Goal: Task Accomplishment & Management: Complete application form

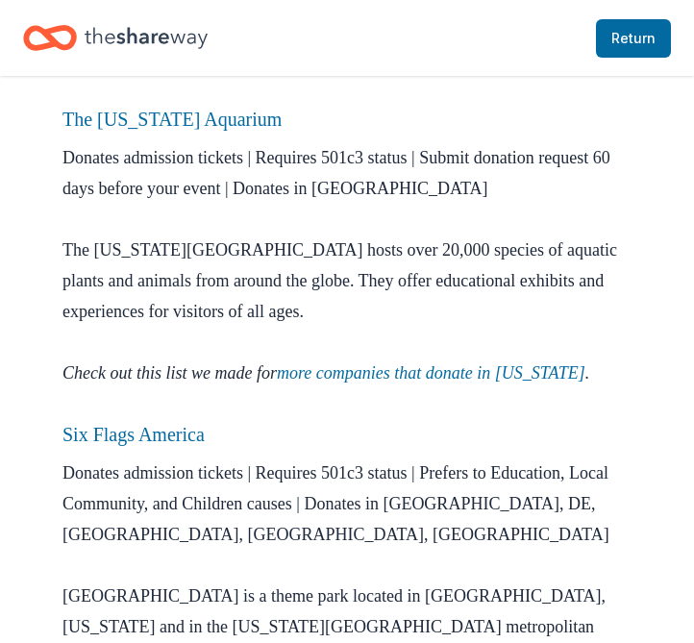
scroll to position [2710, 0]
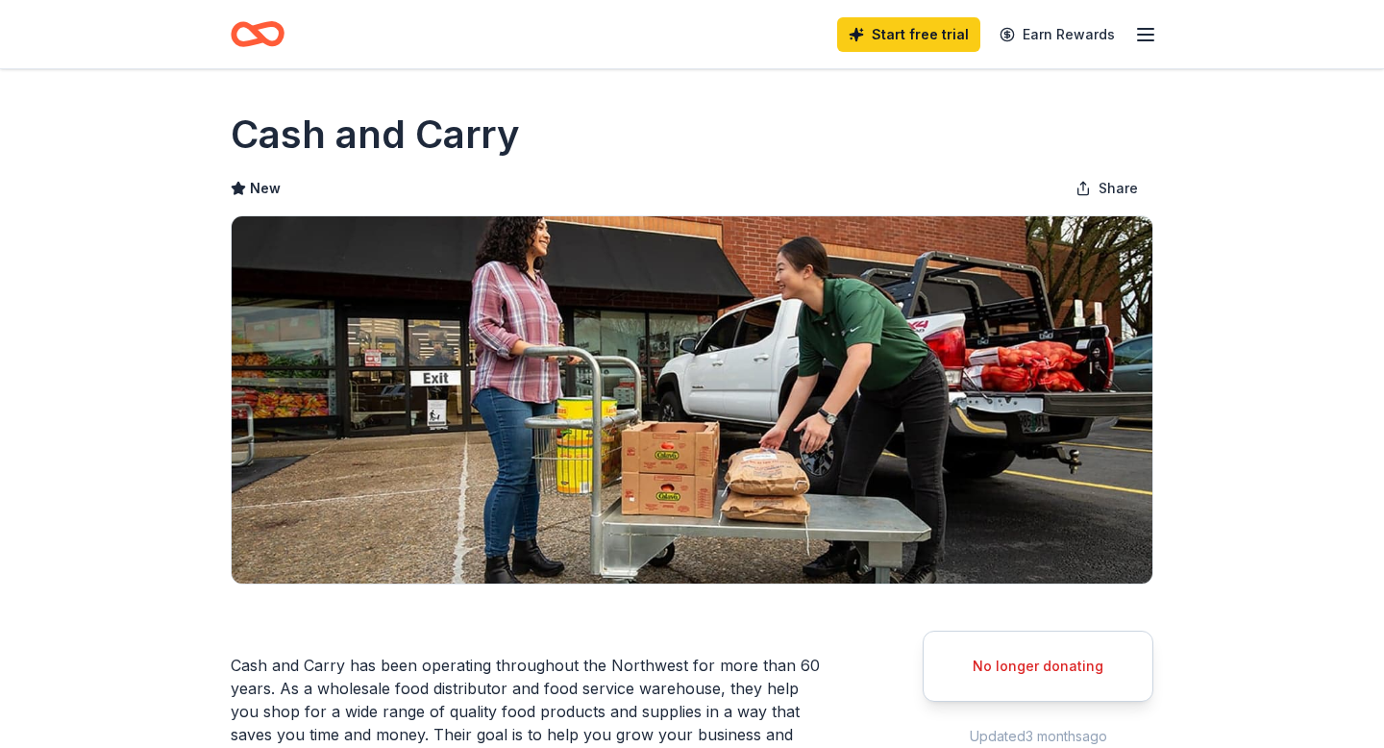
scroll to position [32, 0]
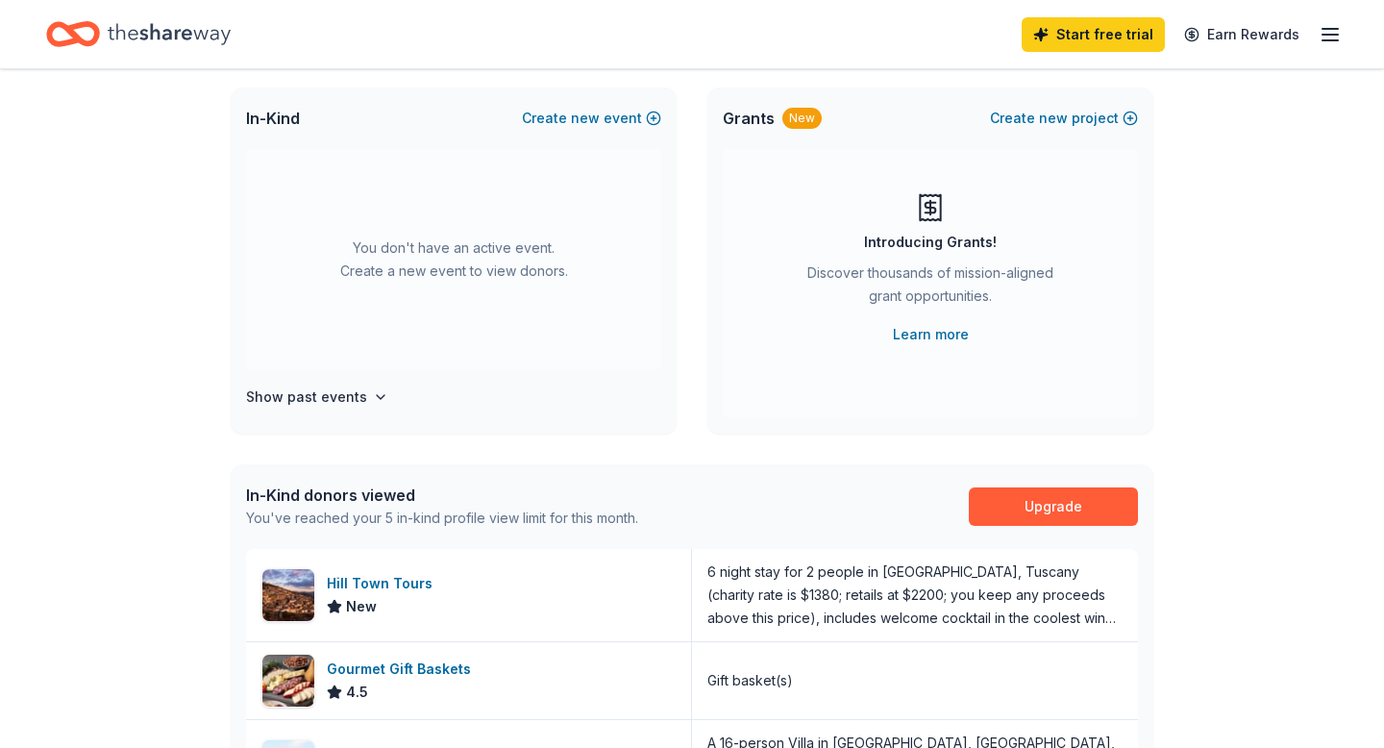
scroll to position [44, 0]
click at [388, 409] on button "Show past events" at bounding box center [317, 396] width 142 height 23
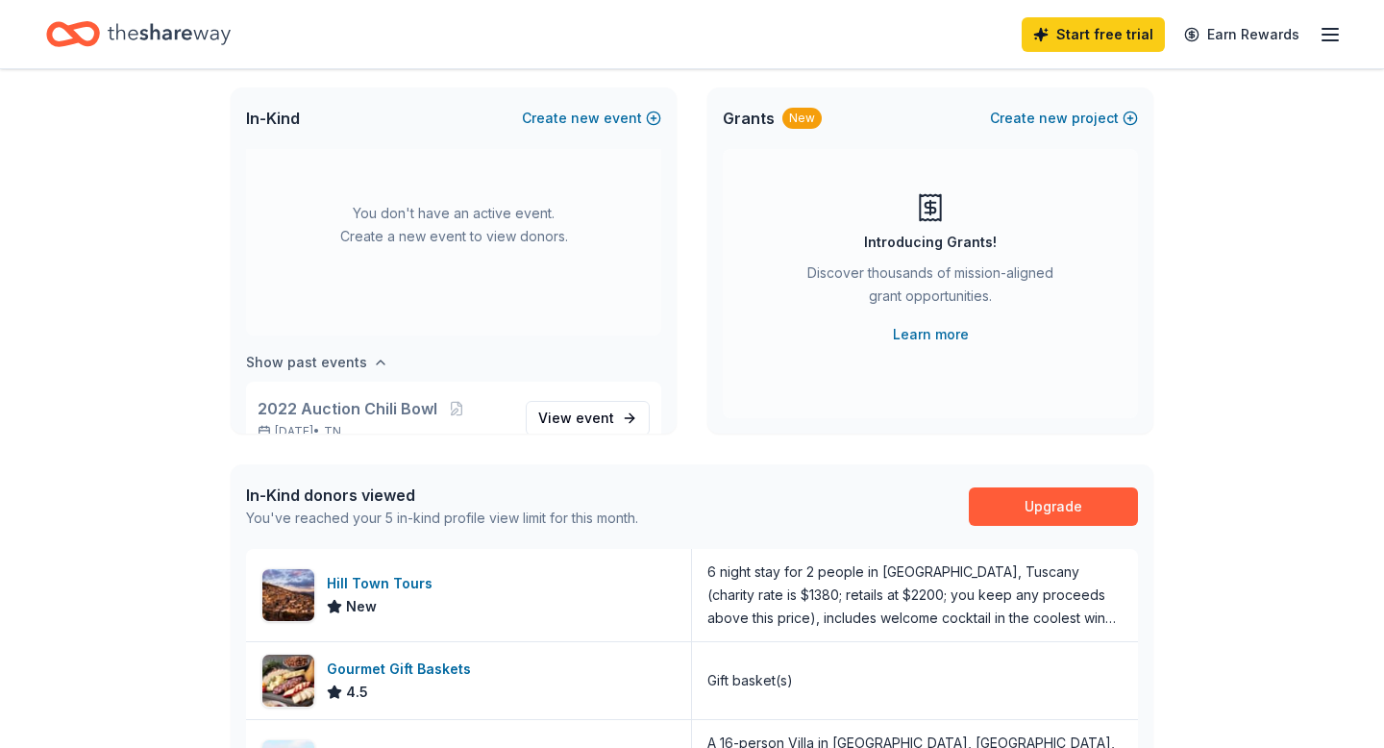
scroll to position [0, 0]
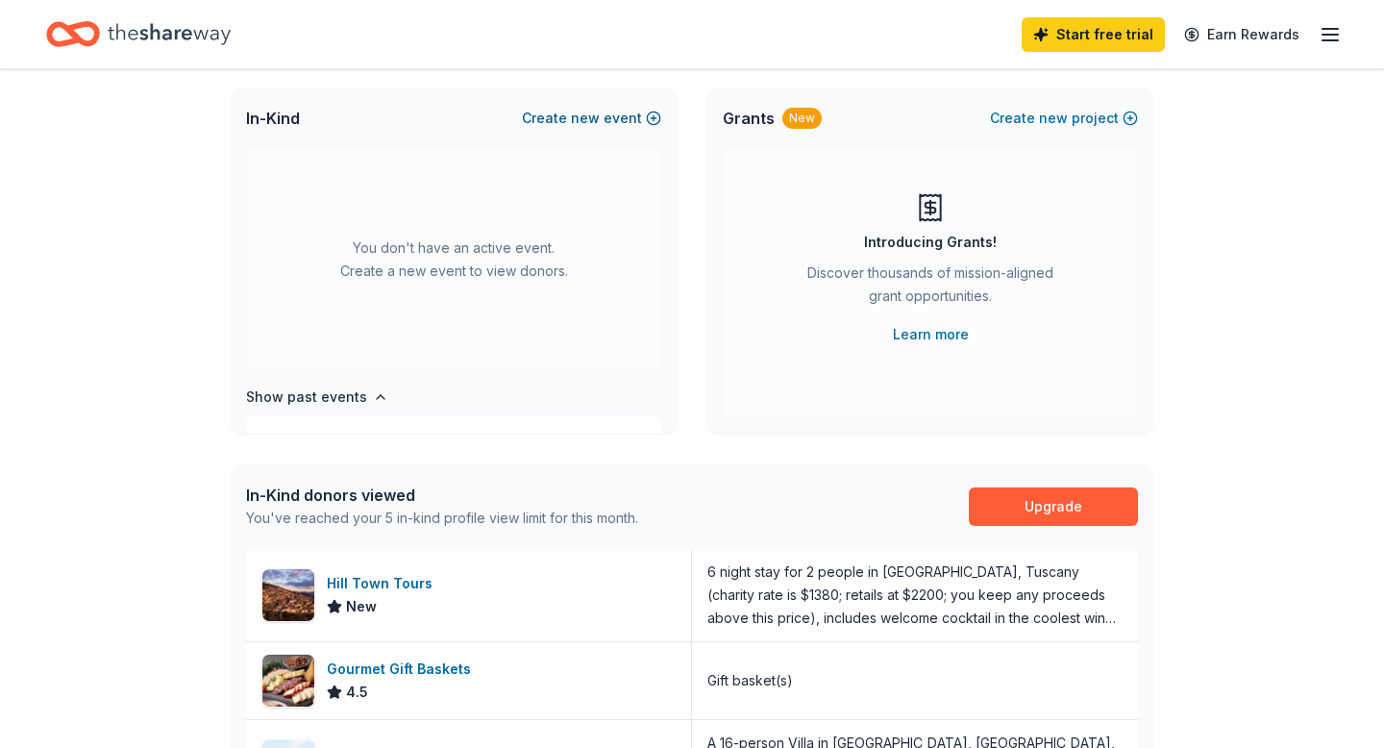
click at [525, 130] on button "Create new event" at bounding box center [591, 118] width 139 height 23
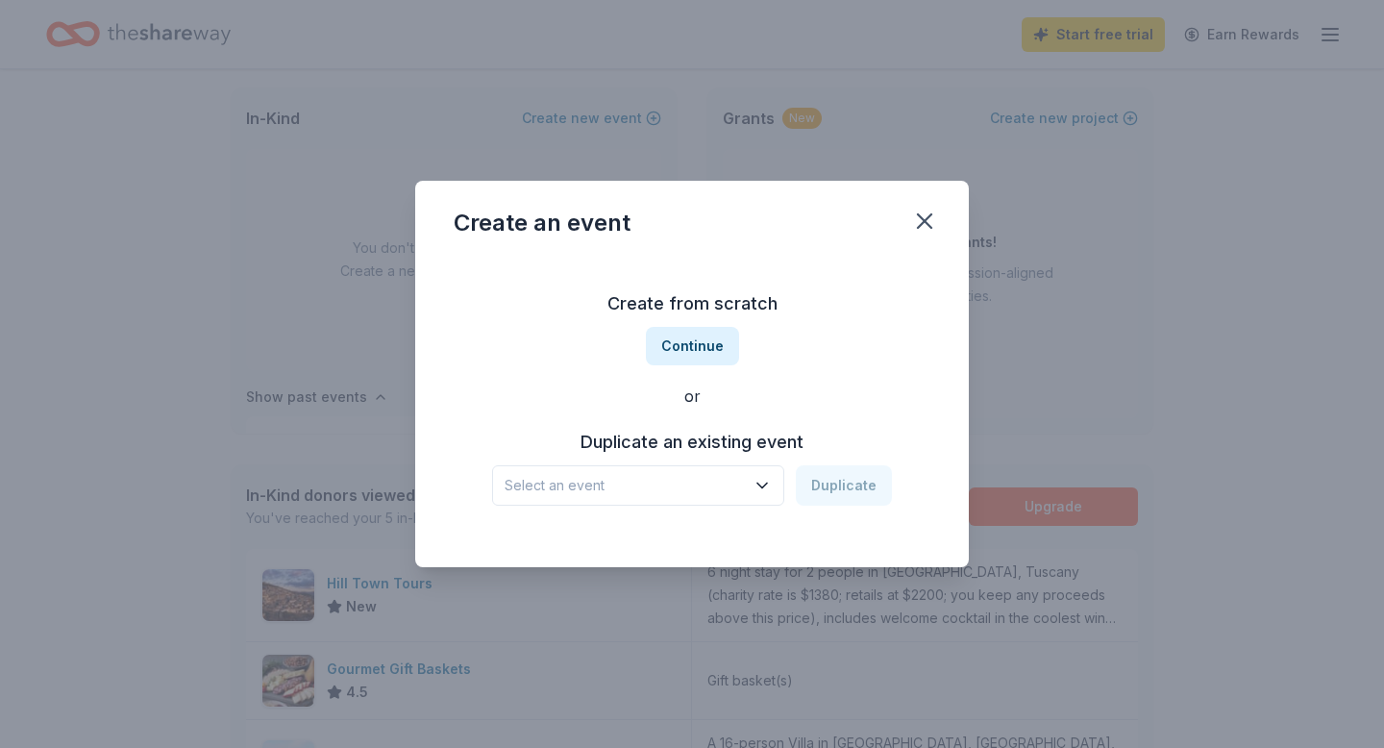
click at [554, 497] on span "Select an event" at bounding box center [625, 485] width 240 height 23
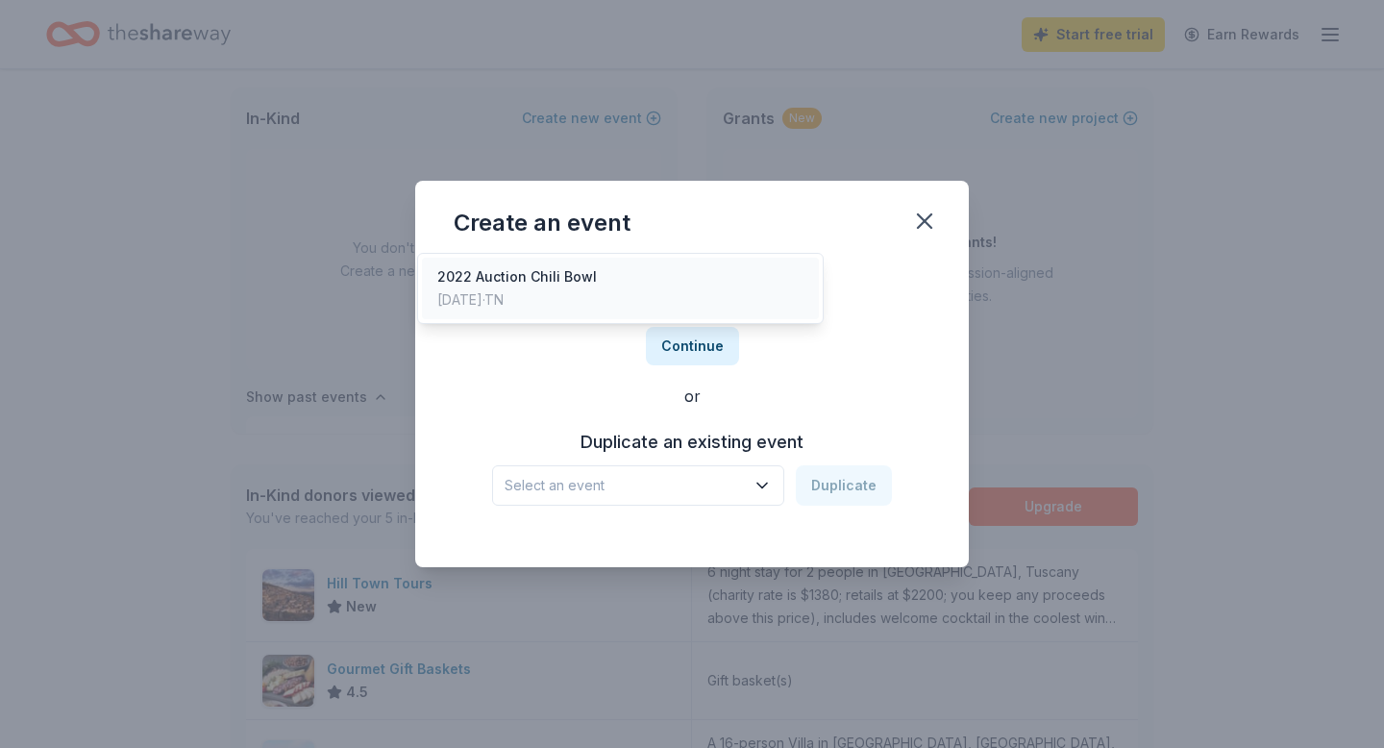
click at [543, 288] on div "2022 Auction Chili Bowl" at bounding box center [517, 276] width 160 height 23
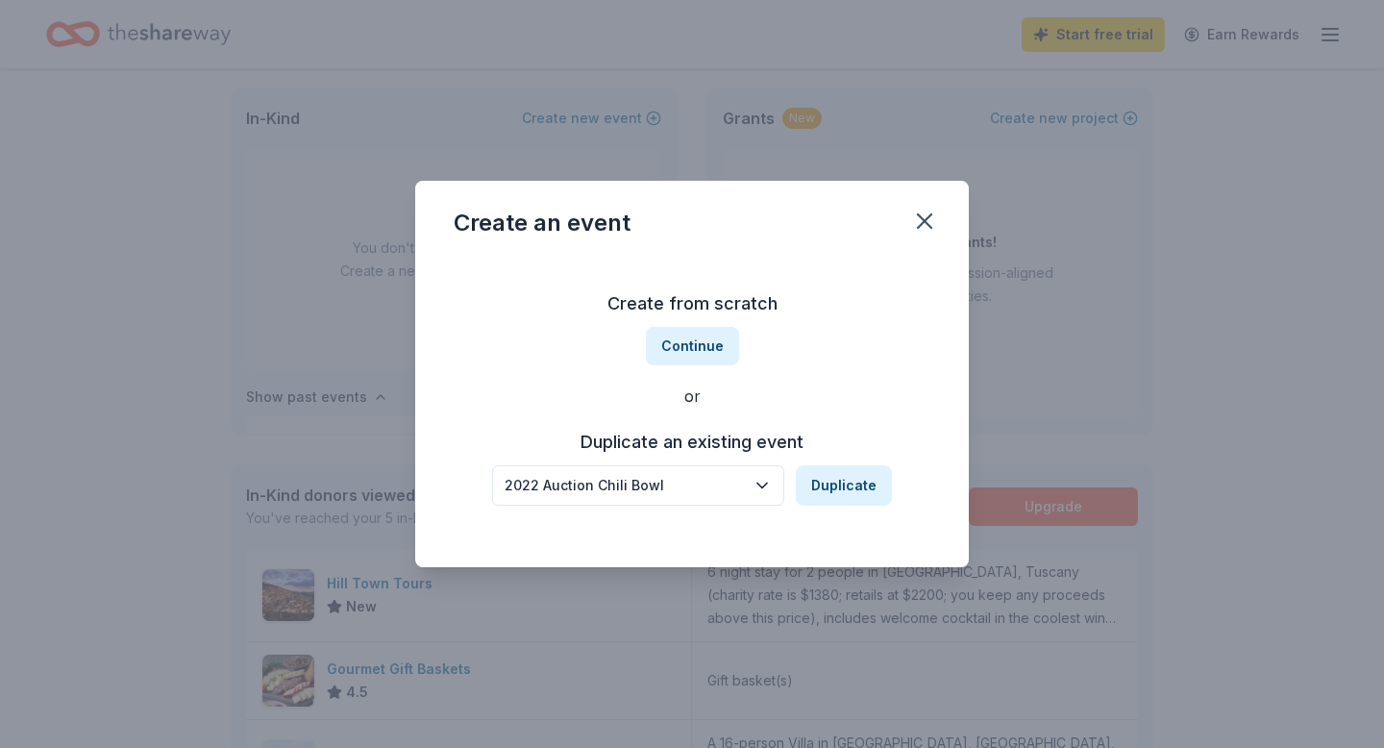
click at [772, 495] on icon "button" at bounding box center [762, 485] width 19 height 19
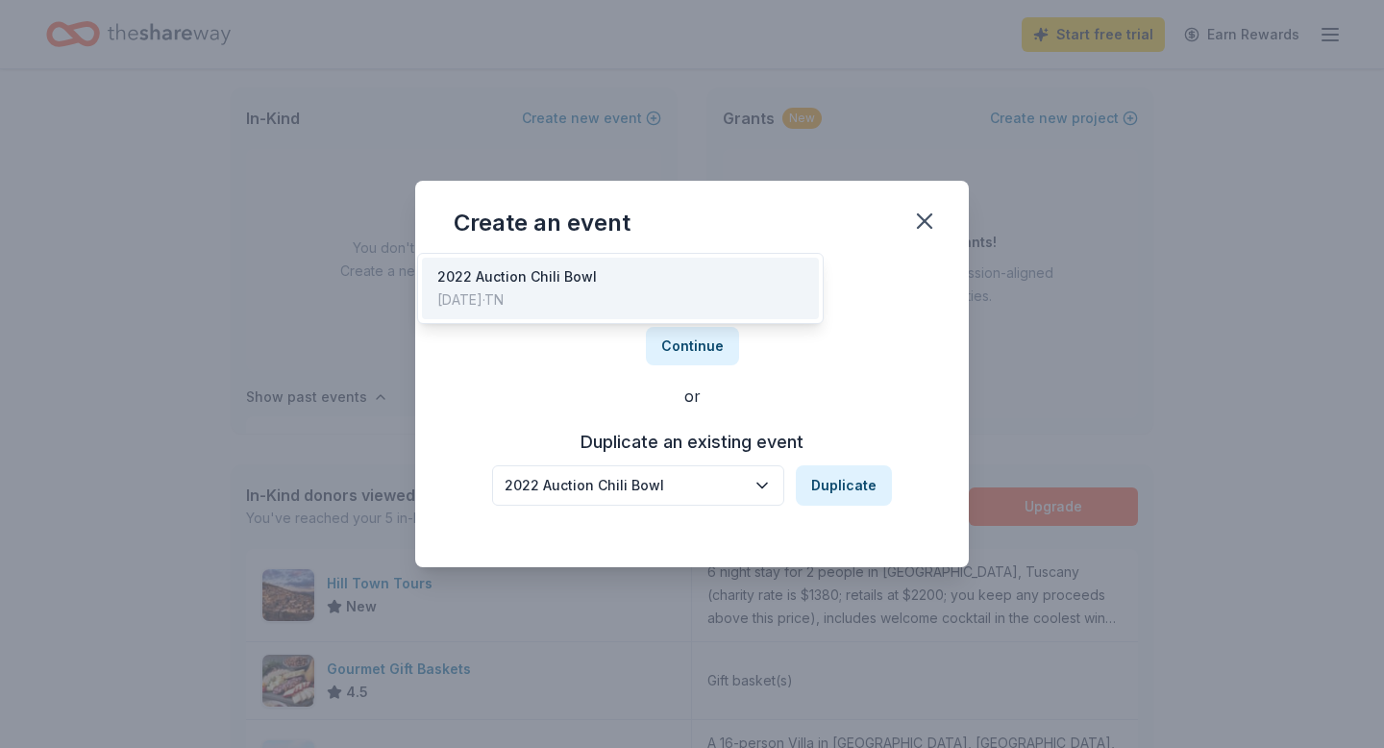
click at [594, 288] on div "2022 Auction Chili Bowl" at bounding box center [517, 276] width 160 height 23
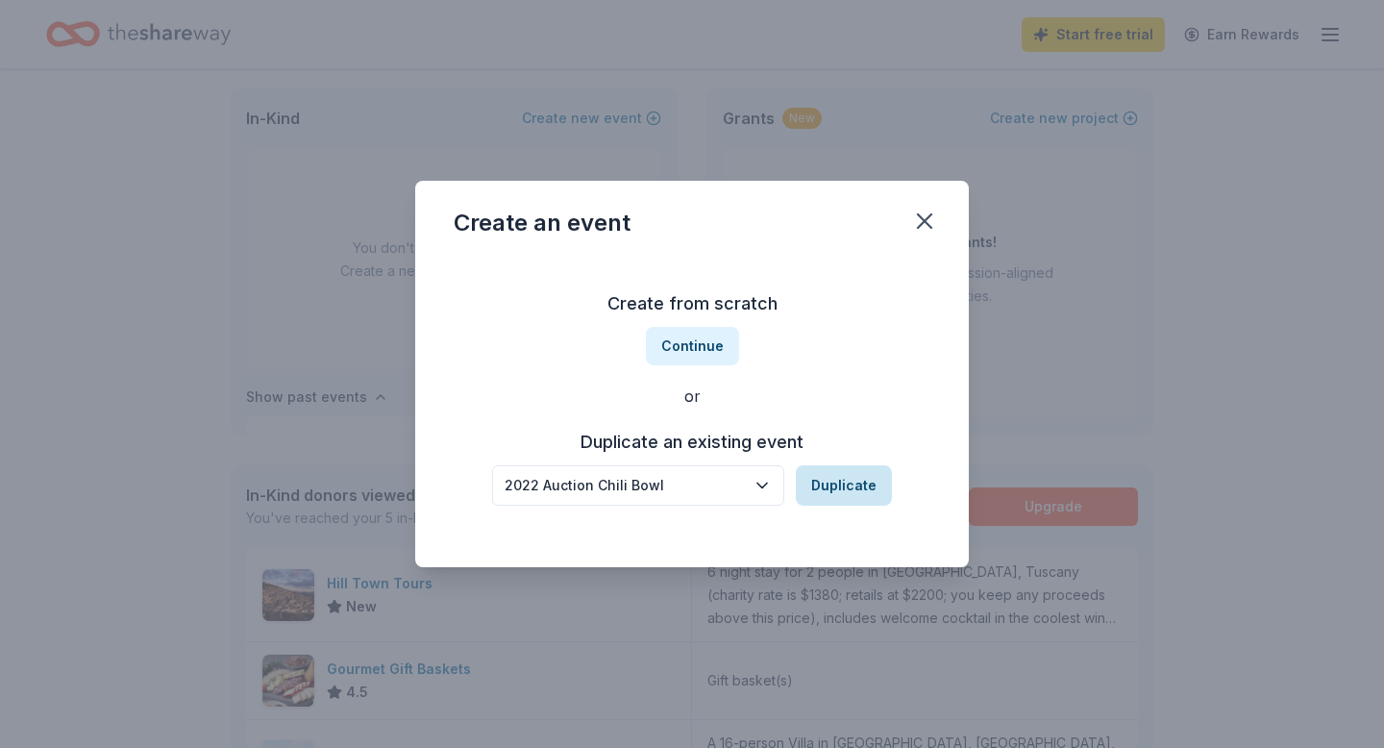
click at [892, 506] on button "Duplicate" at bounding box center [844, 485] width 96 height 40
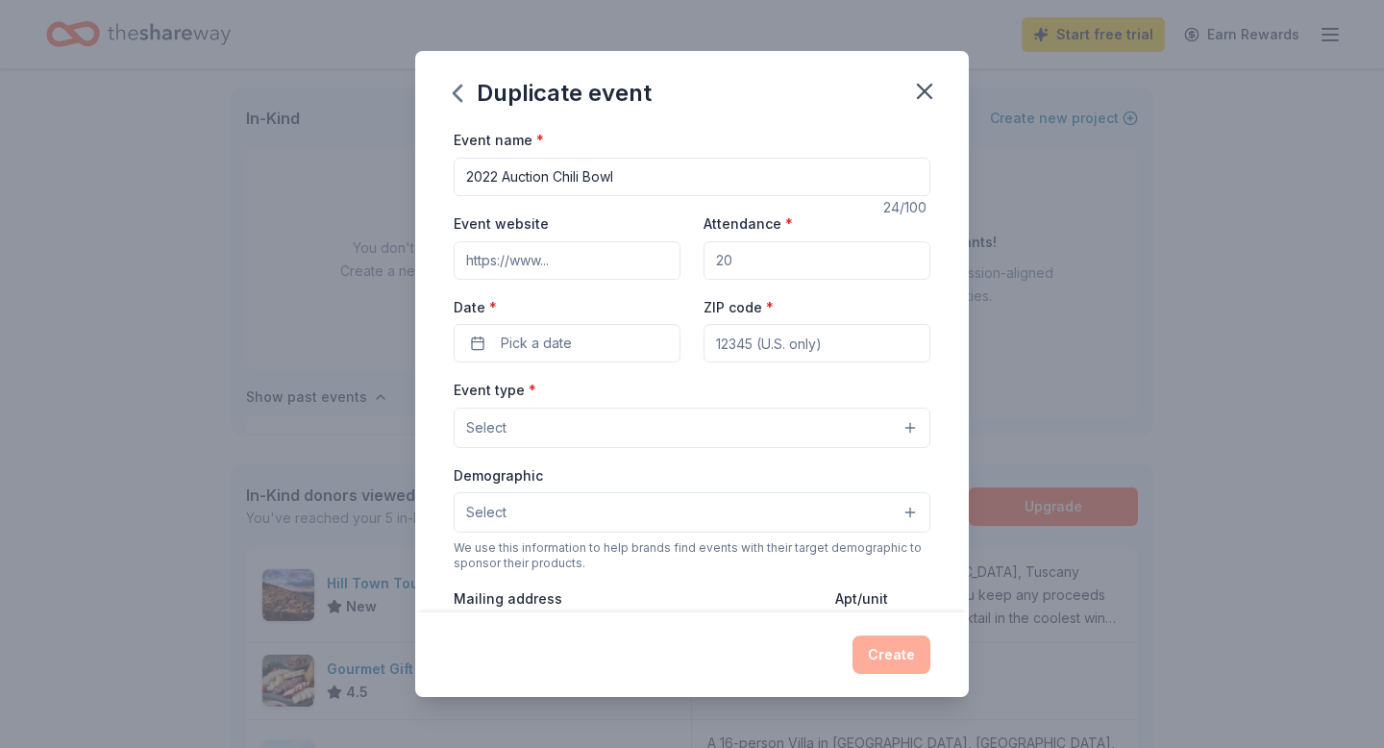
click at [454, 196] on input "2022 Auction Chili Bowl" at bounding box center [692, 177] width 477 height 38
type input "2025 Auction Chili Bowl"
click at [454, 280] on input "Event website" at bounding box center [567, 260] width 227 height 38
click at [505, 280] on input "Event website" at bounding box center [567, 260] width 227 height 38
type input "https://ctkmemphis.com"
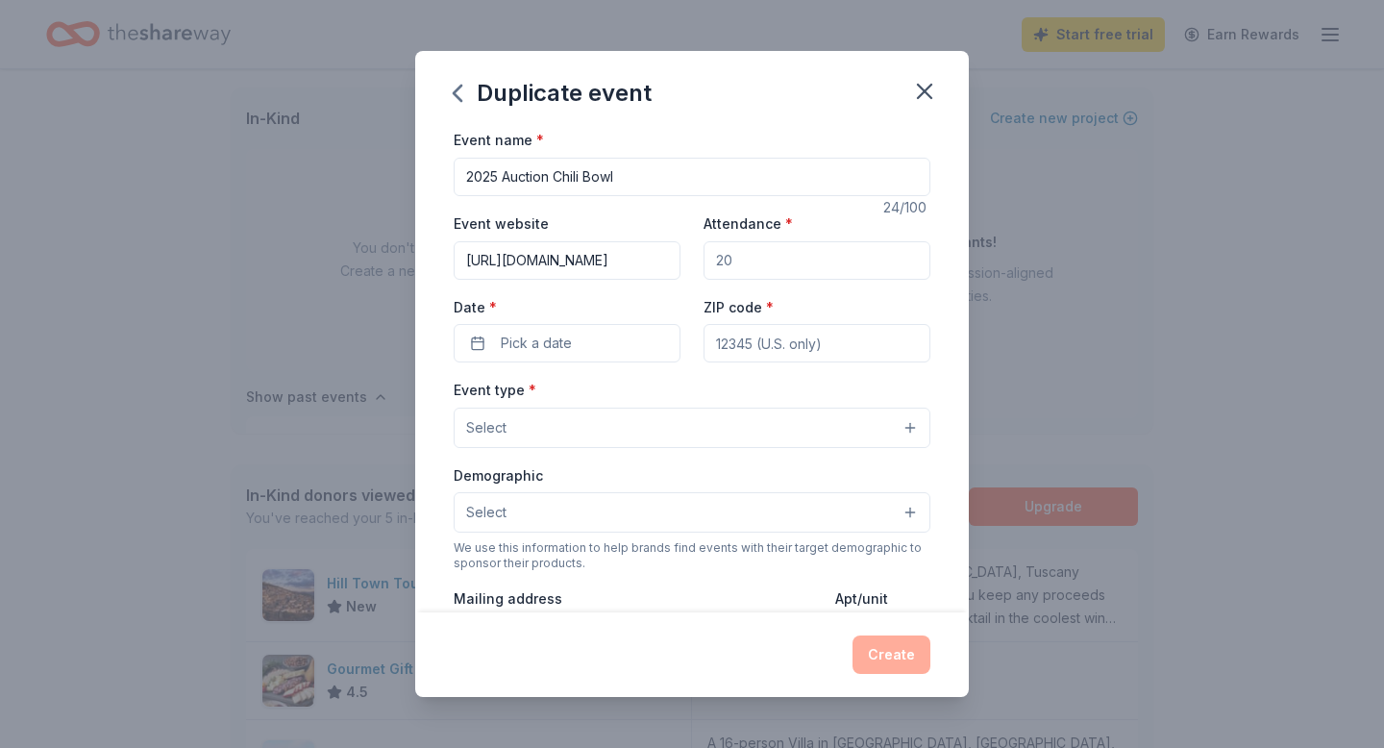
drag, startPoint x: 751, startPoint y: 345, endPoint x: 696, endPoint y: 338, distance: 55.2
click at [698, 339] on div "Event website https://ctkmemphis.com Attendance * Date * Pick a date ZIP code *" at bounding box center [692, 286] width 477 height 151
type input "250"
click at [507, 355] on span "Pick a date" at bounding box center [536, 343] width 71 height 23
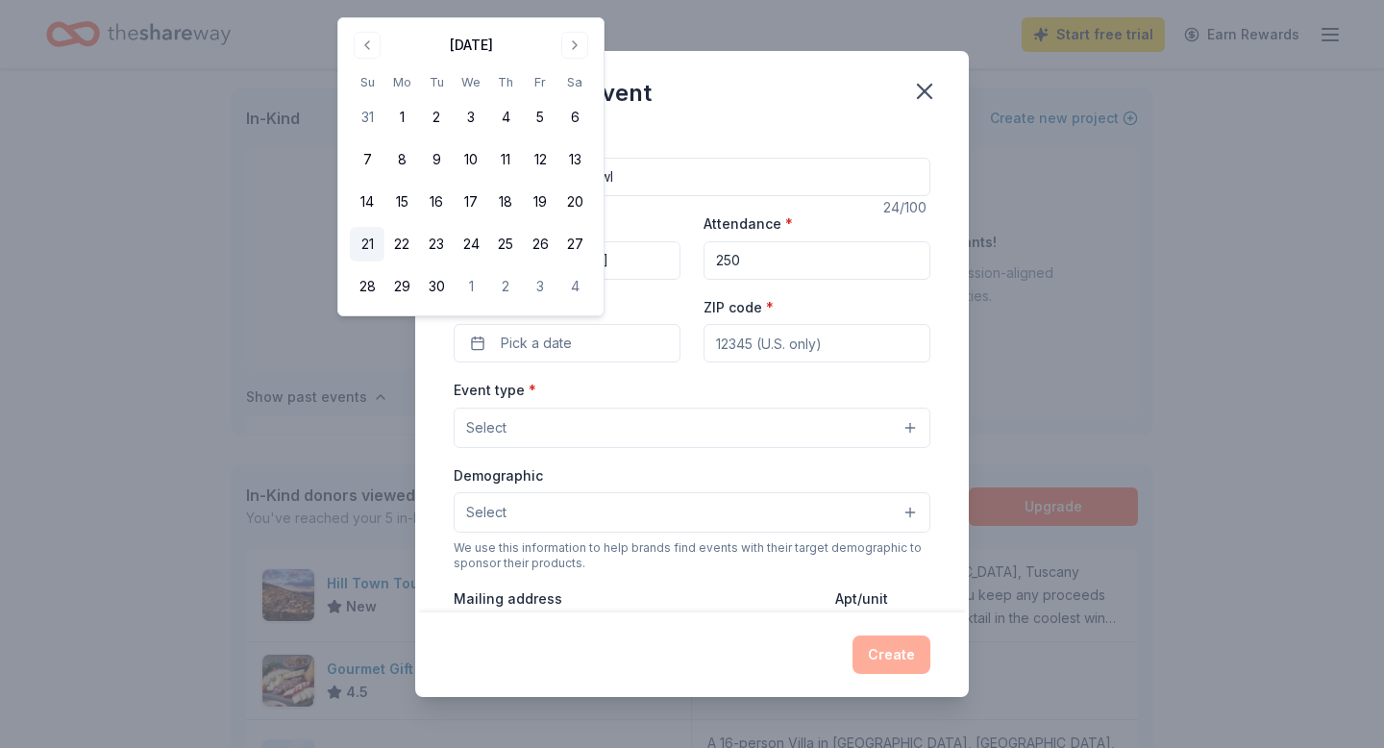
click at [379, 261] on button "21" at bounding box center [367, 244] width 35 height 35
click at [756, 362] on div "Event website https://ctkmemphis.com Attendance * 250 Date * 09/21/2025 ZIP cod…" at bounding box center [692, 286] width 477 height 151
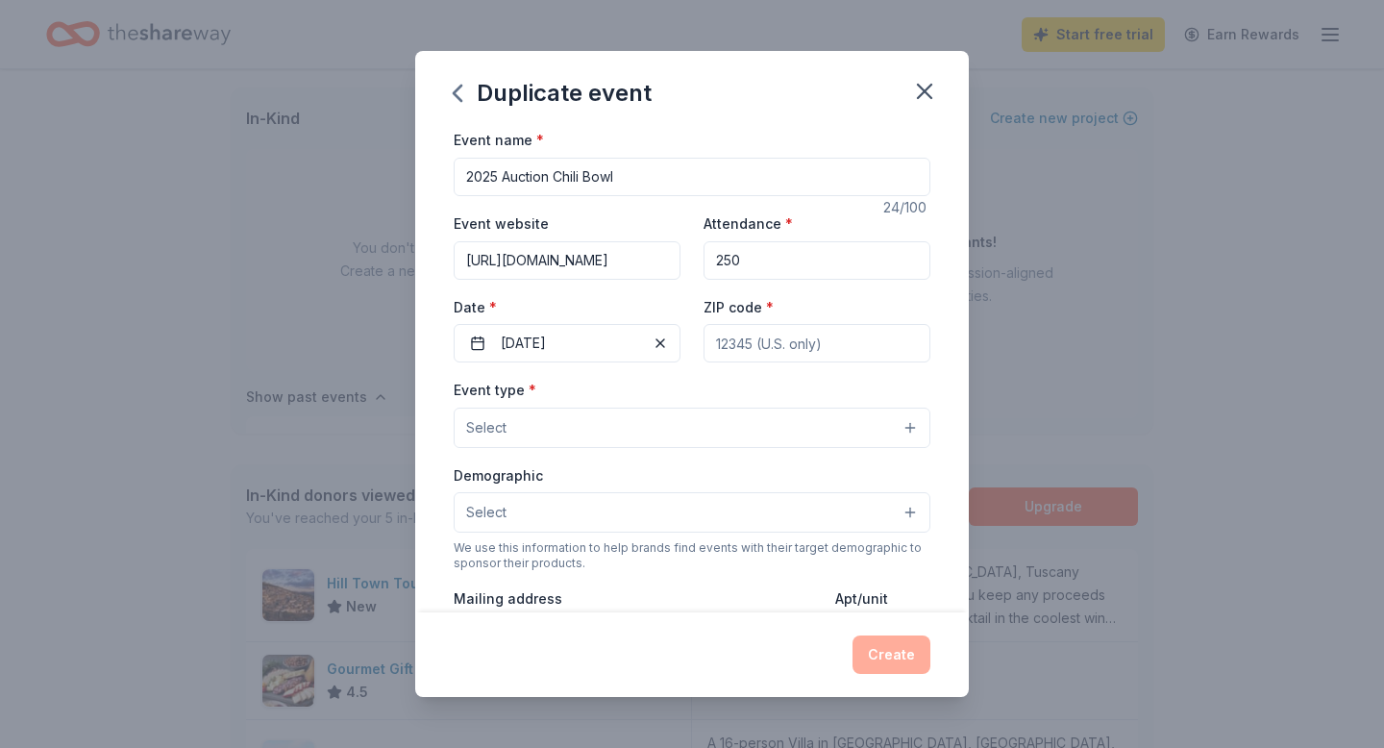
click at [767, 362] on input "ZIP code *" at bounding box center [817, 343] width 227 height 38
type input "38138"
click at [484, 448] on button "Select" at bounding box center [692, 428] width 477 height 40
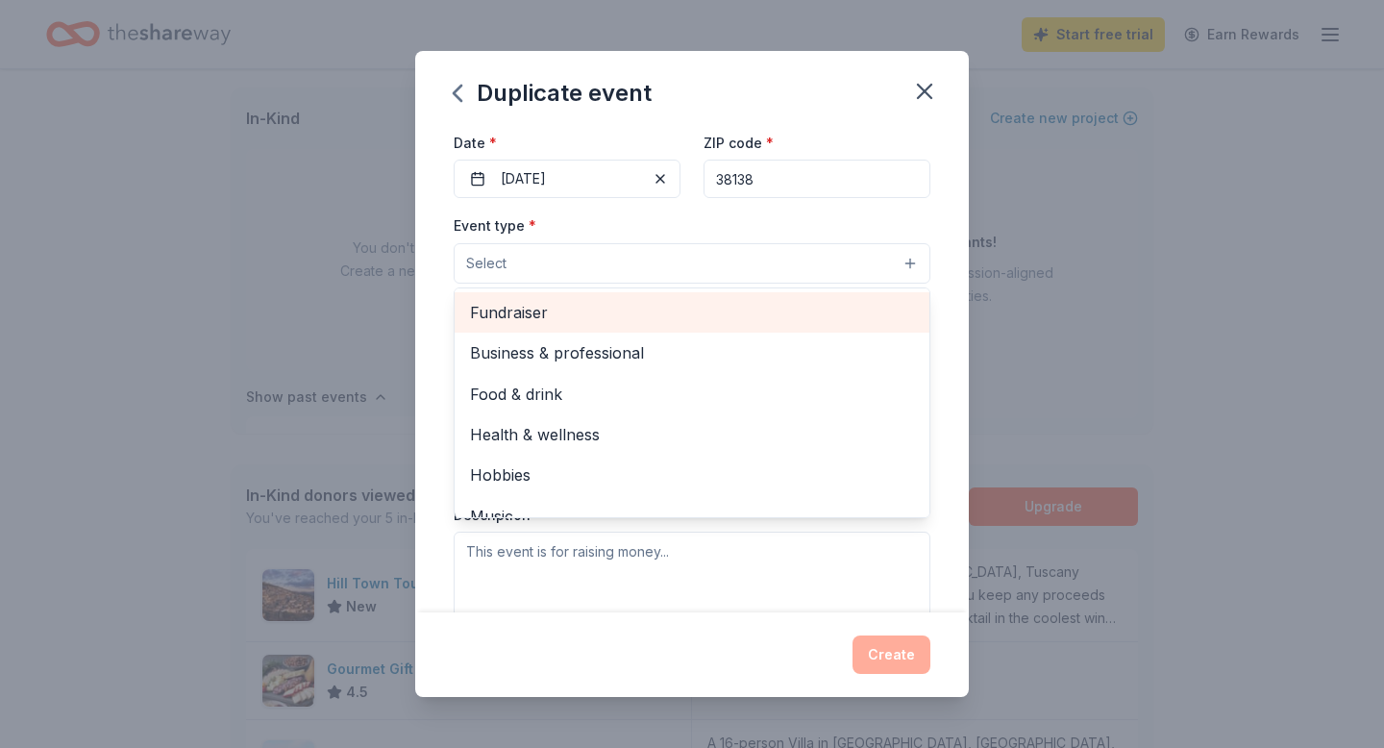
click at [470, 325] on span "Fundraiser" at bounding box center [692, 312] width 444 height 25
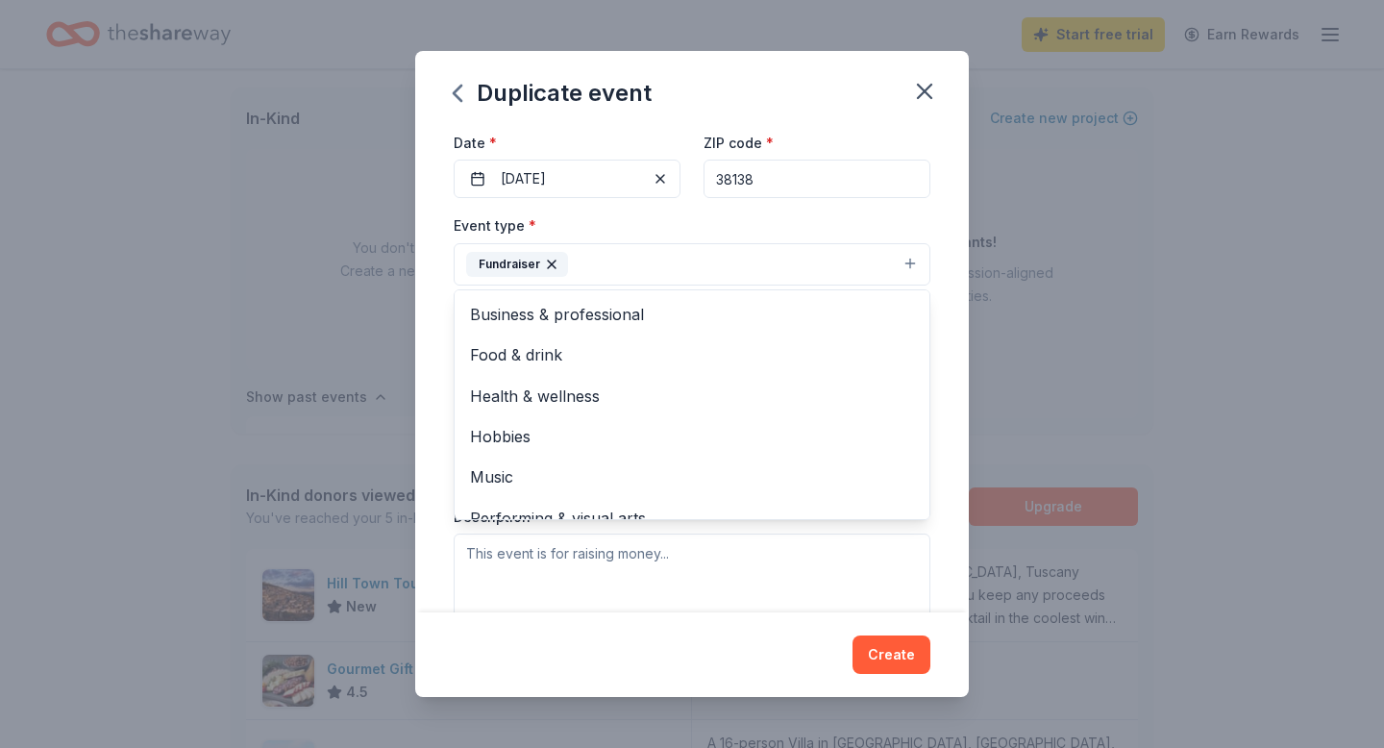
click at [969, 635] on div "Duplicate event Event name * 2025 Auction Chili Bowl 24 /100 Event website http…" at bounding box center [692, 373] width 554 height 645
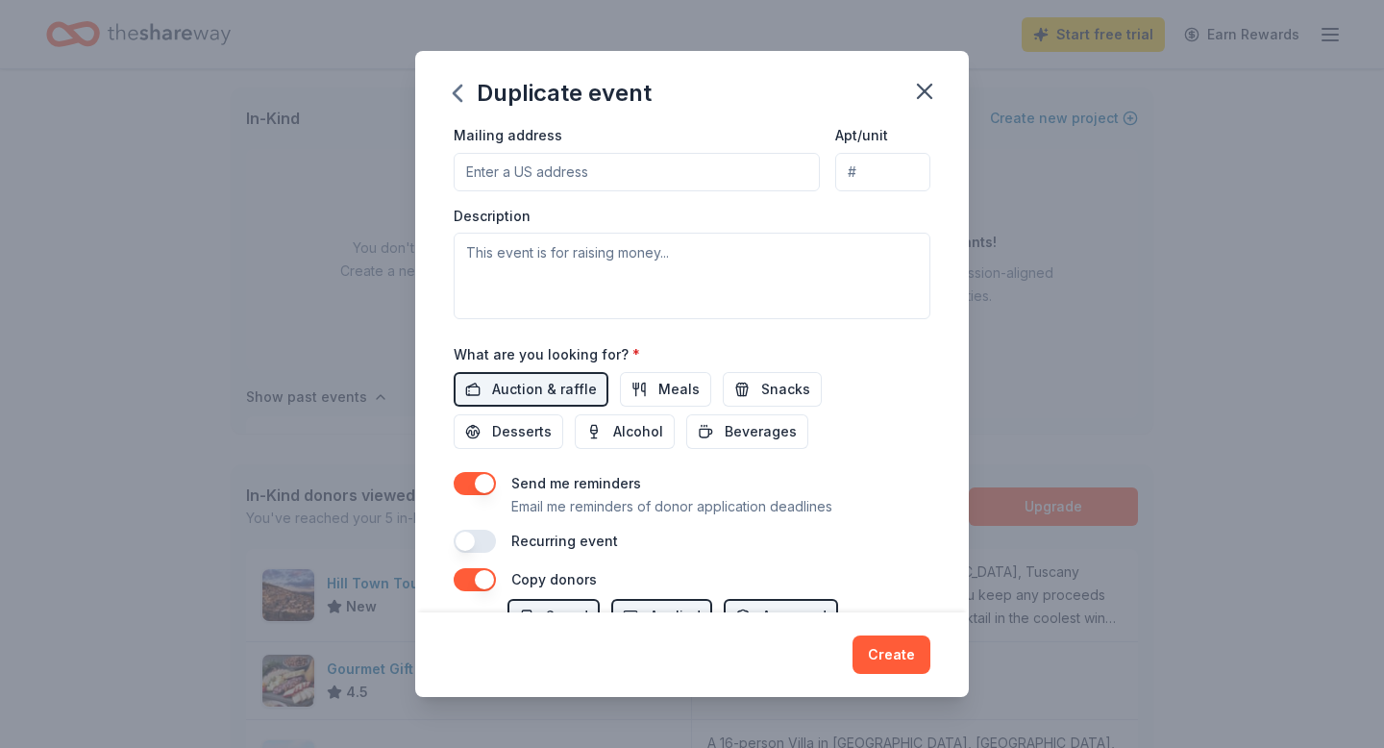
scroll to position [466, 0]
click at [454, 190] on input "Mailing address" at bounding box center [637, 171] width 366 height 38
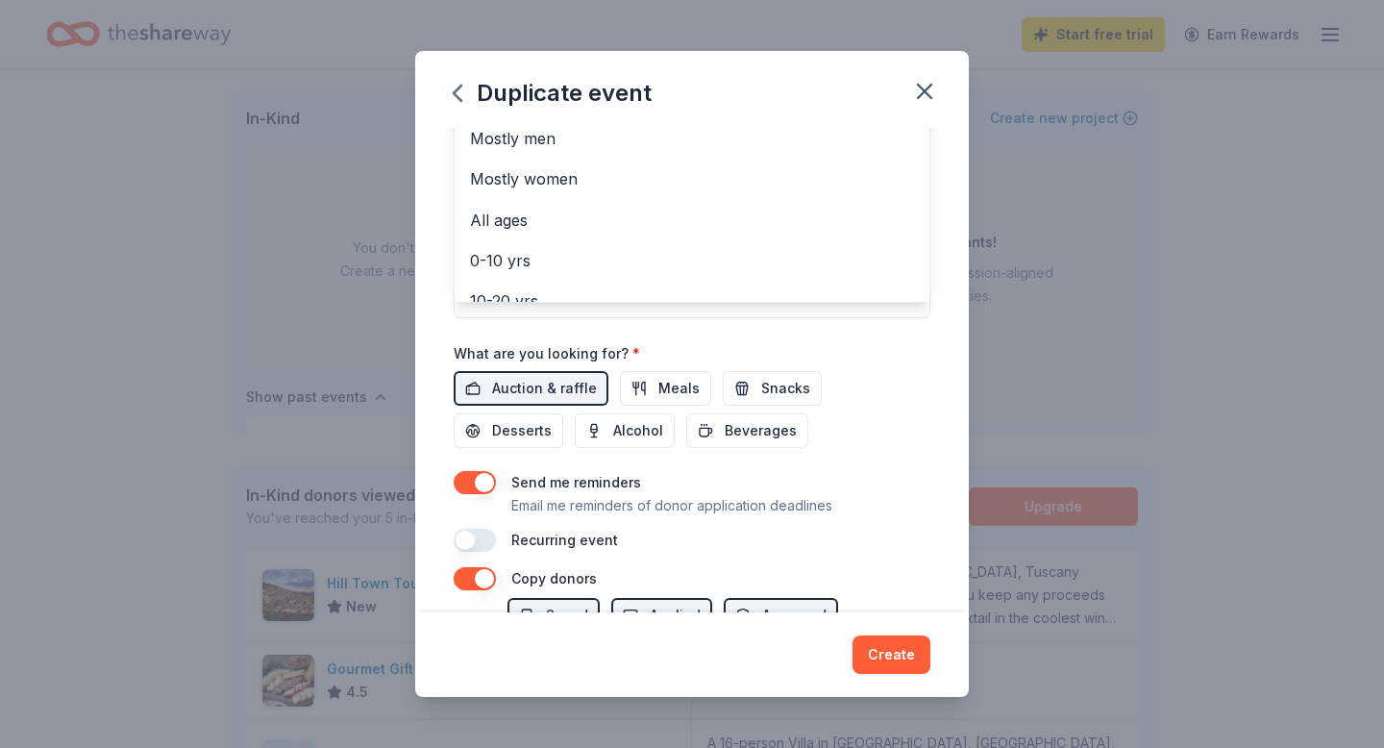
click at [466, 60] on span "Select" at bounding box center [486, 48] width 40 height 23
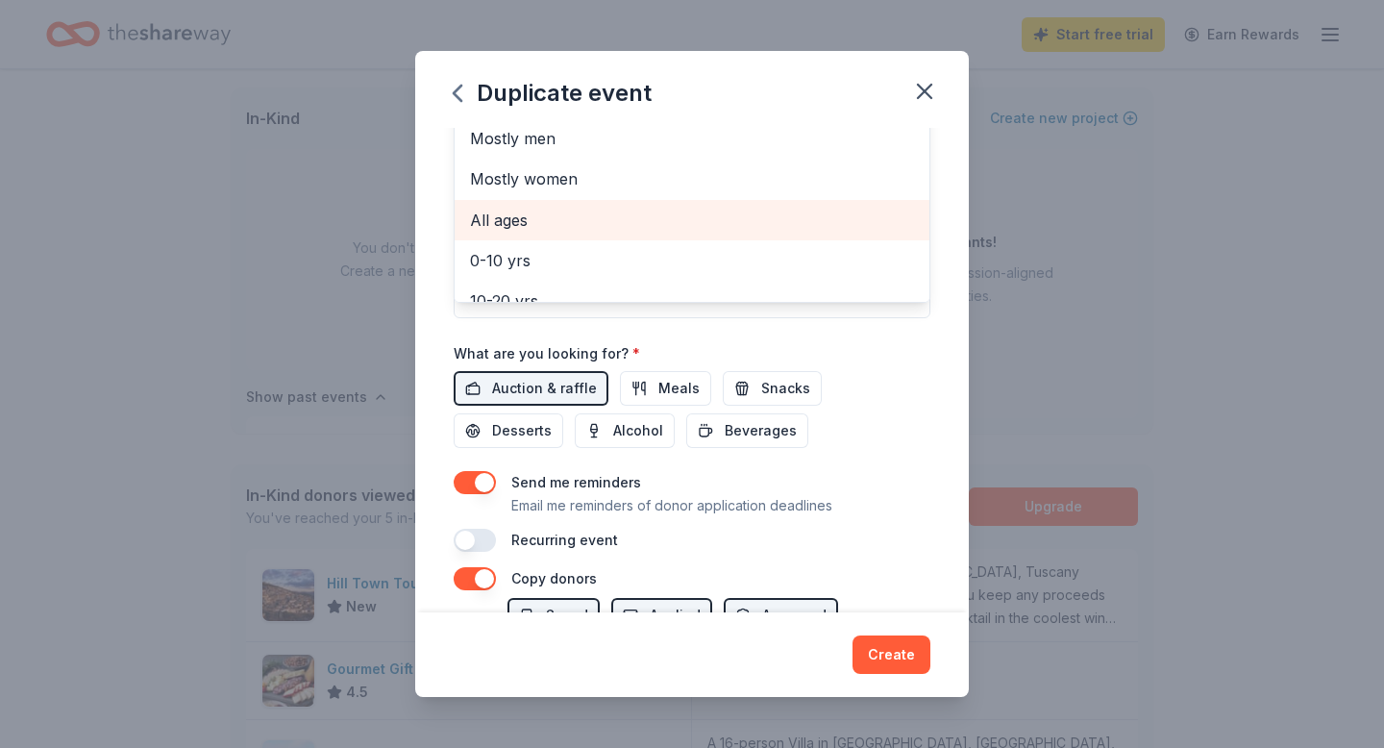
click at [470, 233] on span "All ages" at bounding box center [692, 220] width 444 height 25
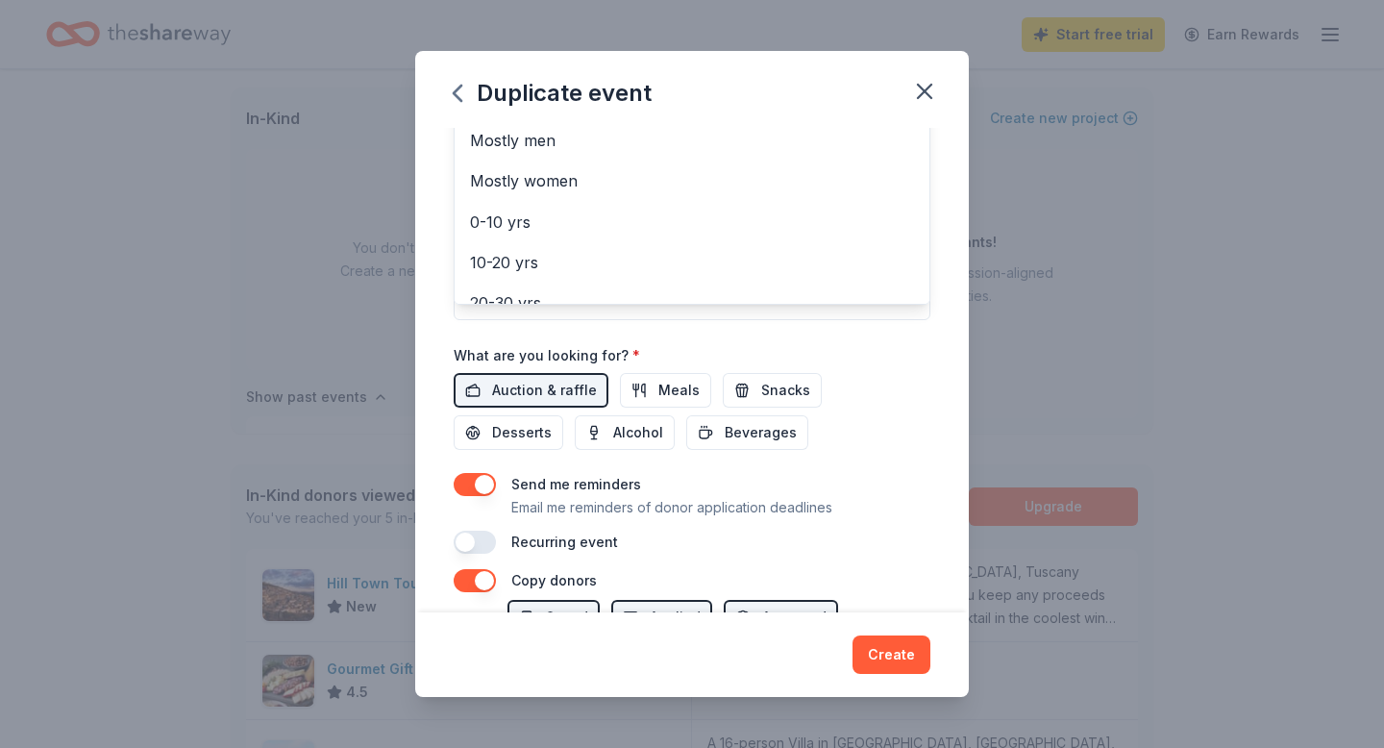
click at [208, 381] on div "Duplicate event Event name * 2025 Auction Chili Bowl 24 /100 Event website http…" at bounding box center [692, 374] width 1384 height 748
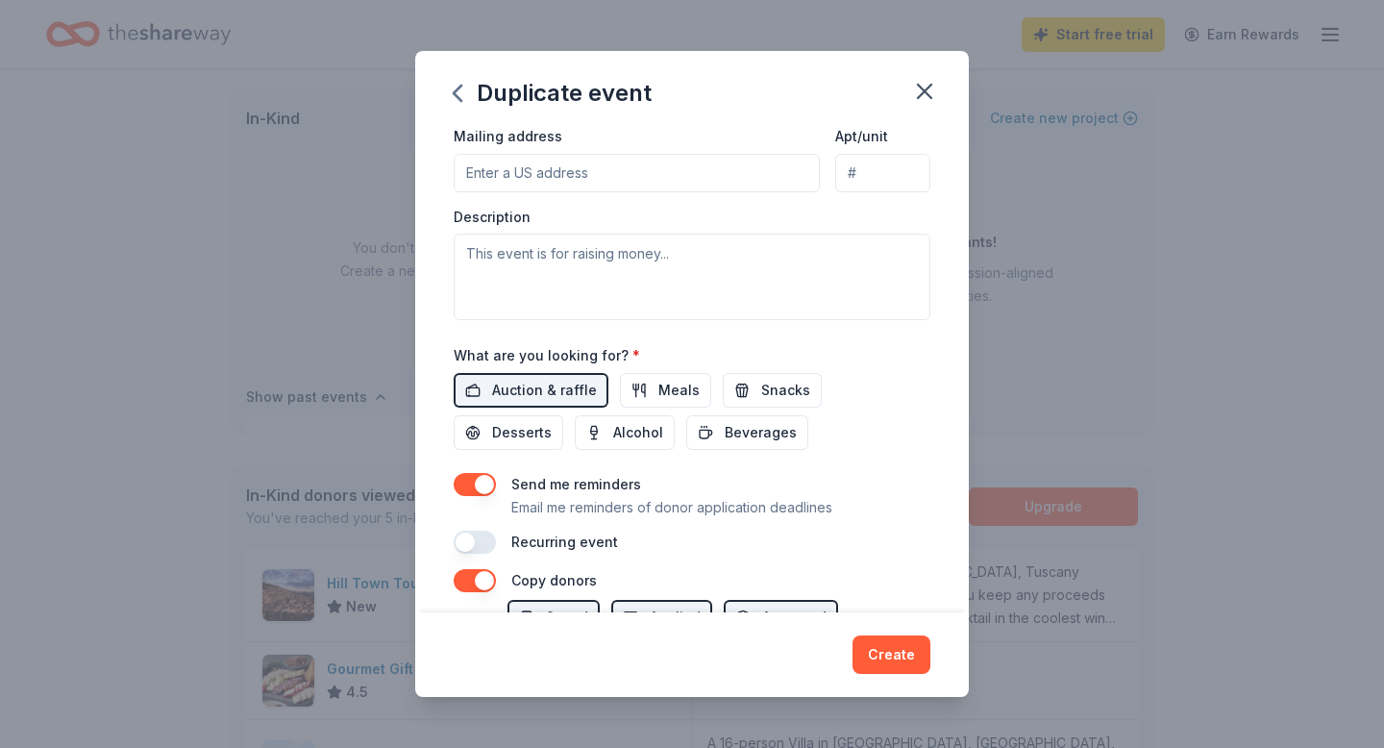
click at [454, 192] on input "Mailing address" at bounding box center [637, 173] width 366 height 38
type input "5296 Park Avenue, Memphis, TN, 38119"
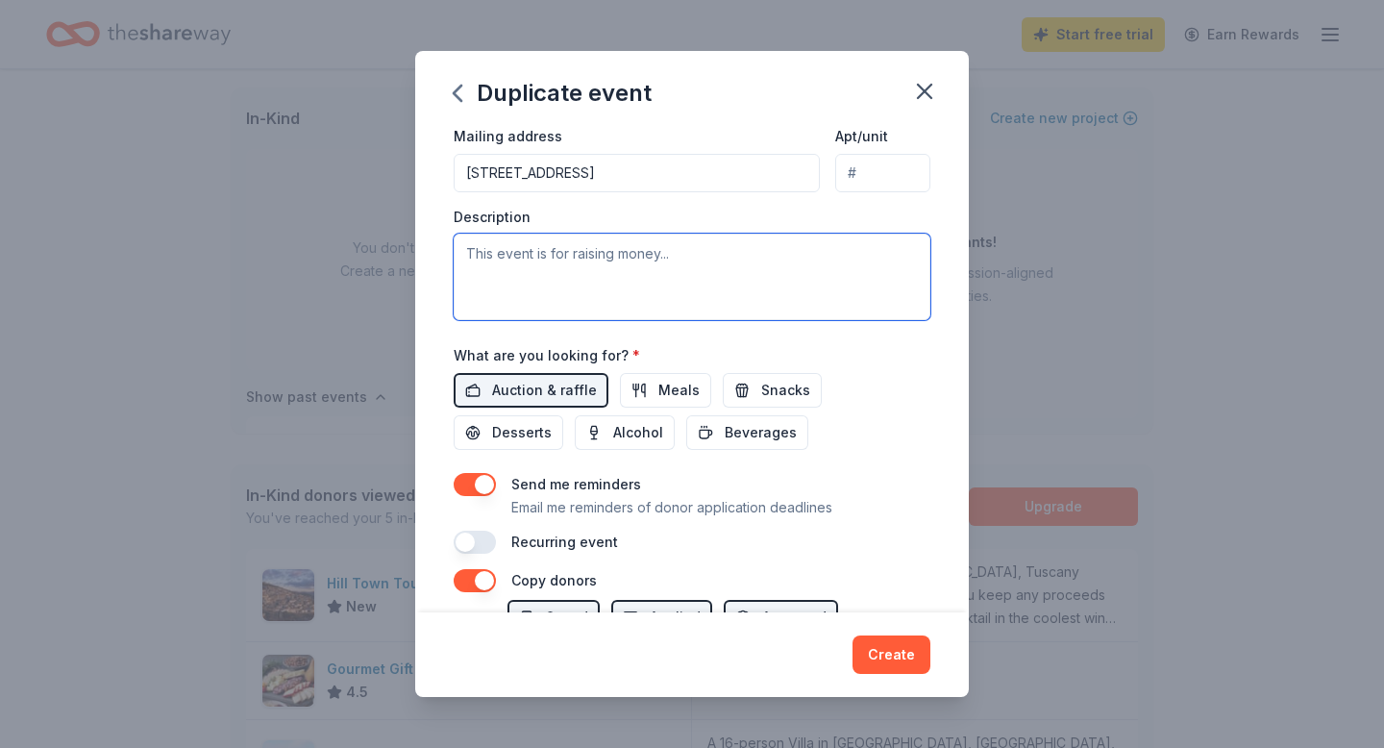
click at [488, 320] on textarea at bounding box center [692, 277] width 477 height 87
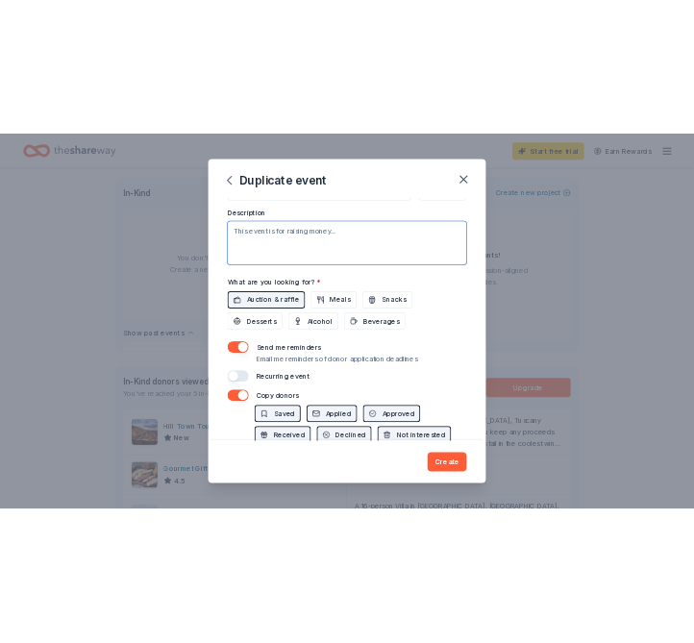
scroll to position [527, 0]
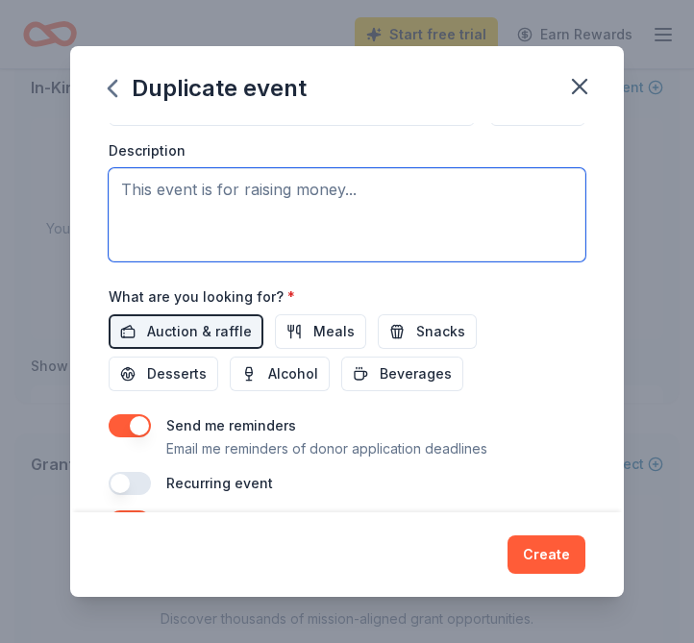
type textarea "I"
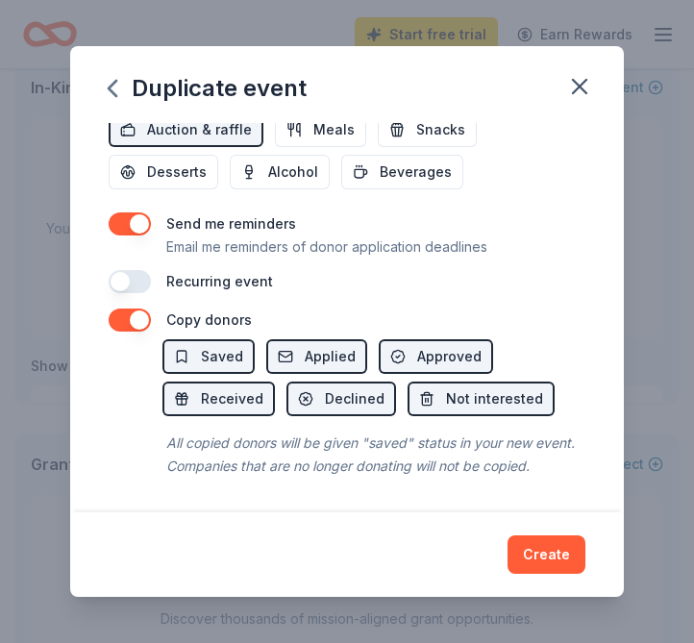
scroll to position [1030, 0]
type textarea "Local, national and international non-profits."
click at [113, 236] on button "button" at bounding box center [130, 223] width 42 height 23
click at [109, 236] on button "button" at bounding box center [130, 223] width 42 height 23
click at [113, 332] on button "button" at bounding box center [130, 320] width 42 height 23
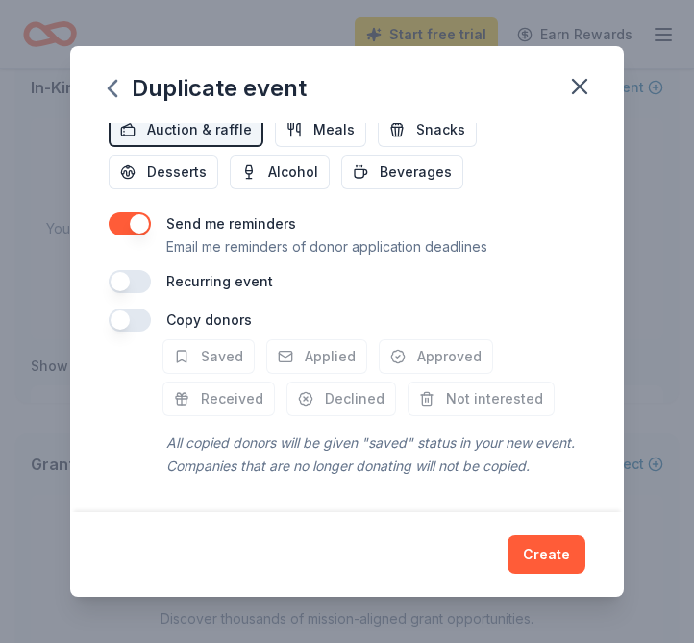
scroll to position [1277, 0]
click at [572, 539] on button "Create" at bounding box center [547, 554] width 78 height 38
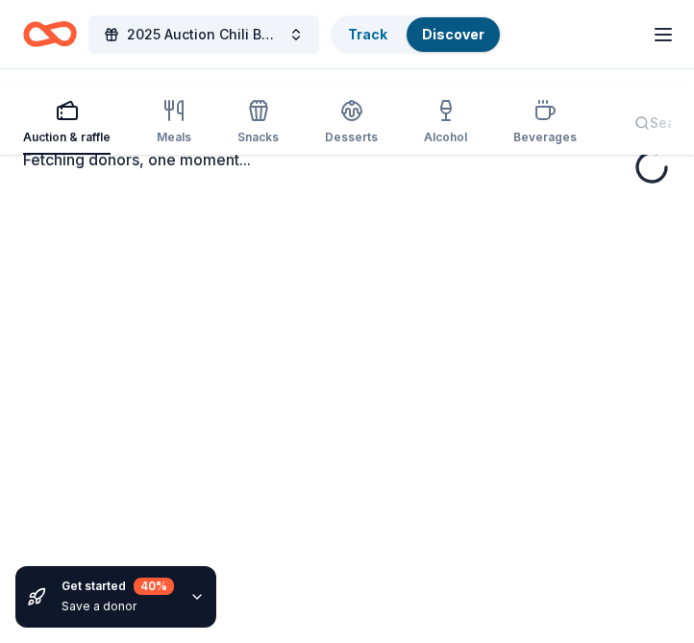
scroll to position [107, 0]
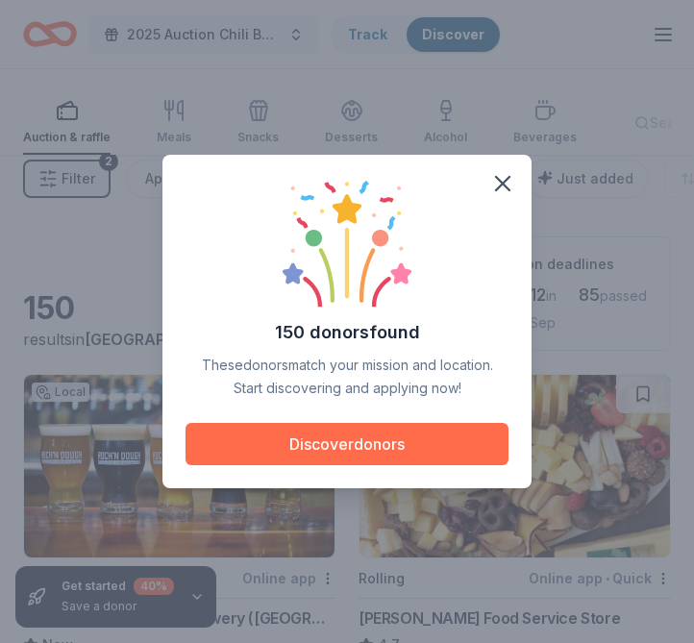
click at [412, 461] on button "Discover donors" at bounding box center [347, 444] width 323 height 42
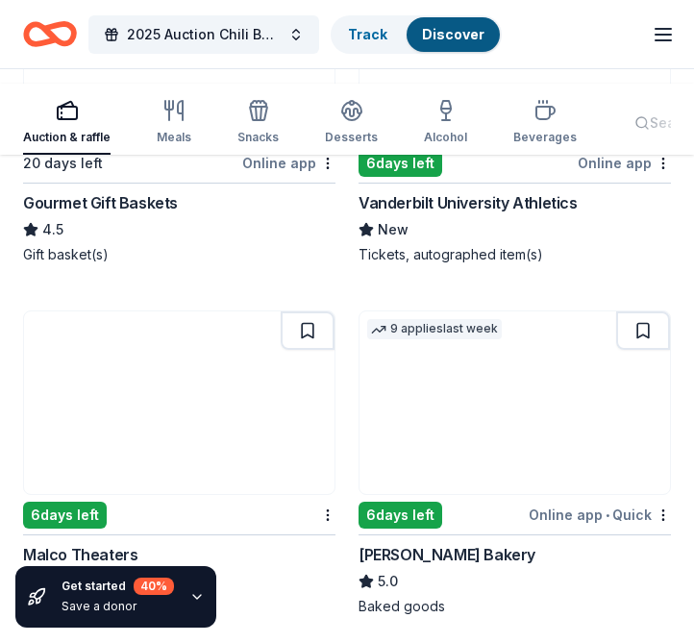
scroll to position [1844, 0]
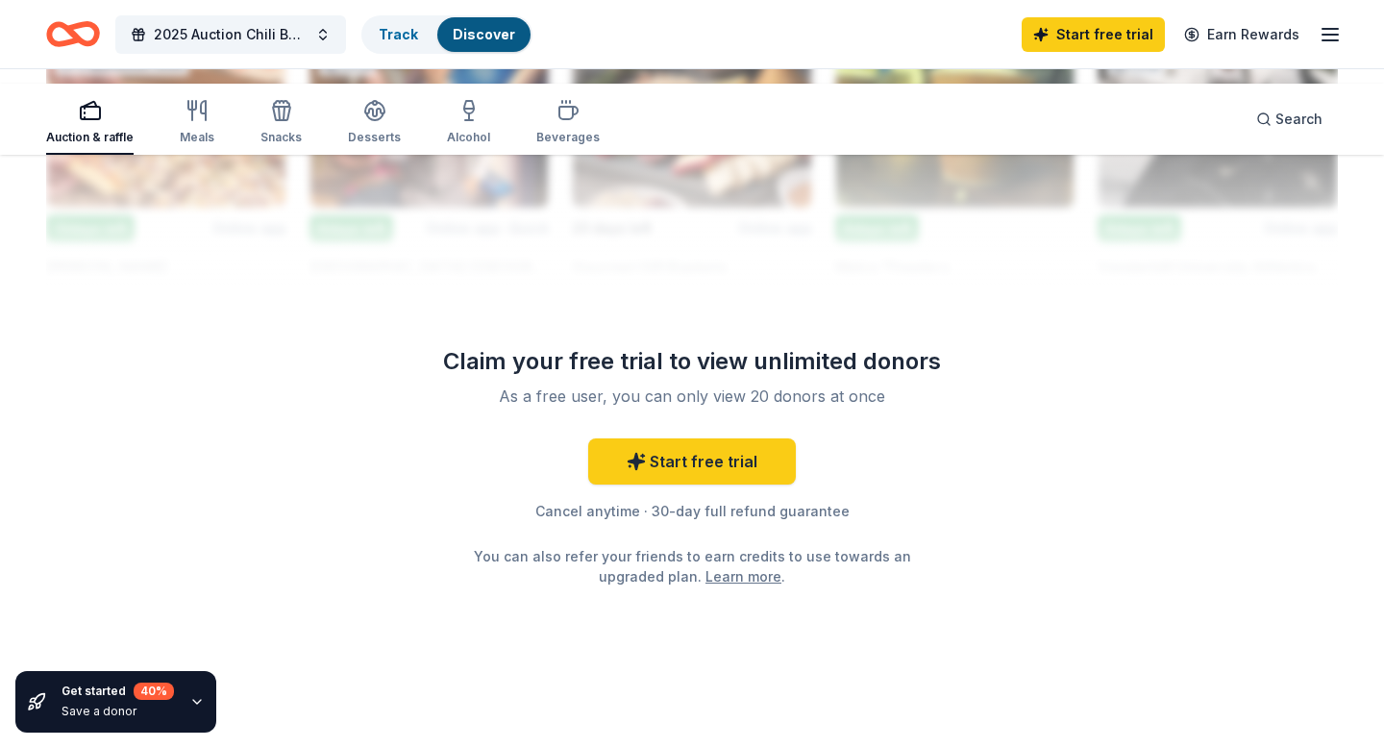
scroll to position [2664, 0]
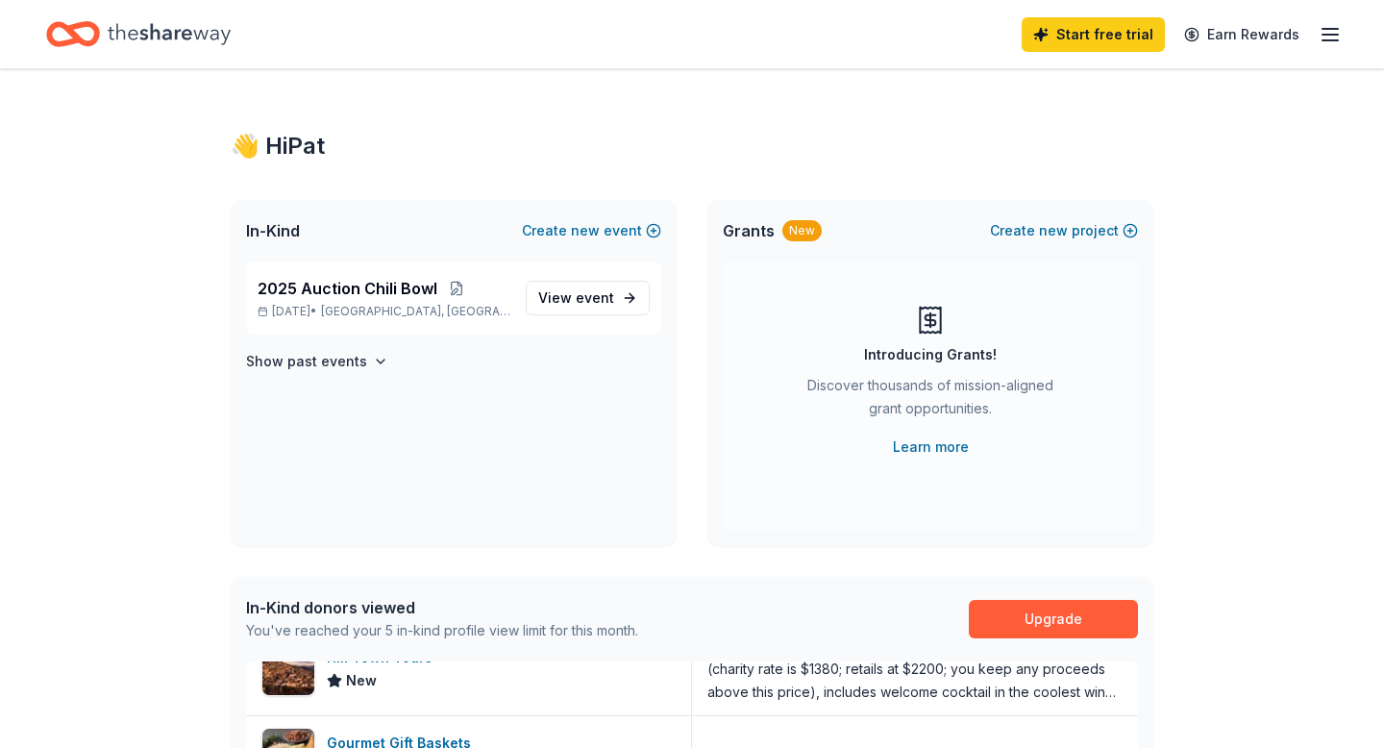
click at [202, 44] on icon "Home" at bounding box center [169, 33] width 123 height 21
click at [1319, 36] on icon "button" at bounding box center [1330, 34] width 23 height 23
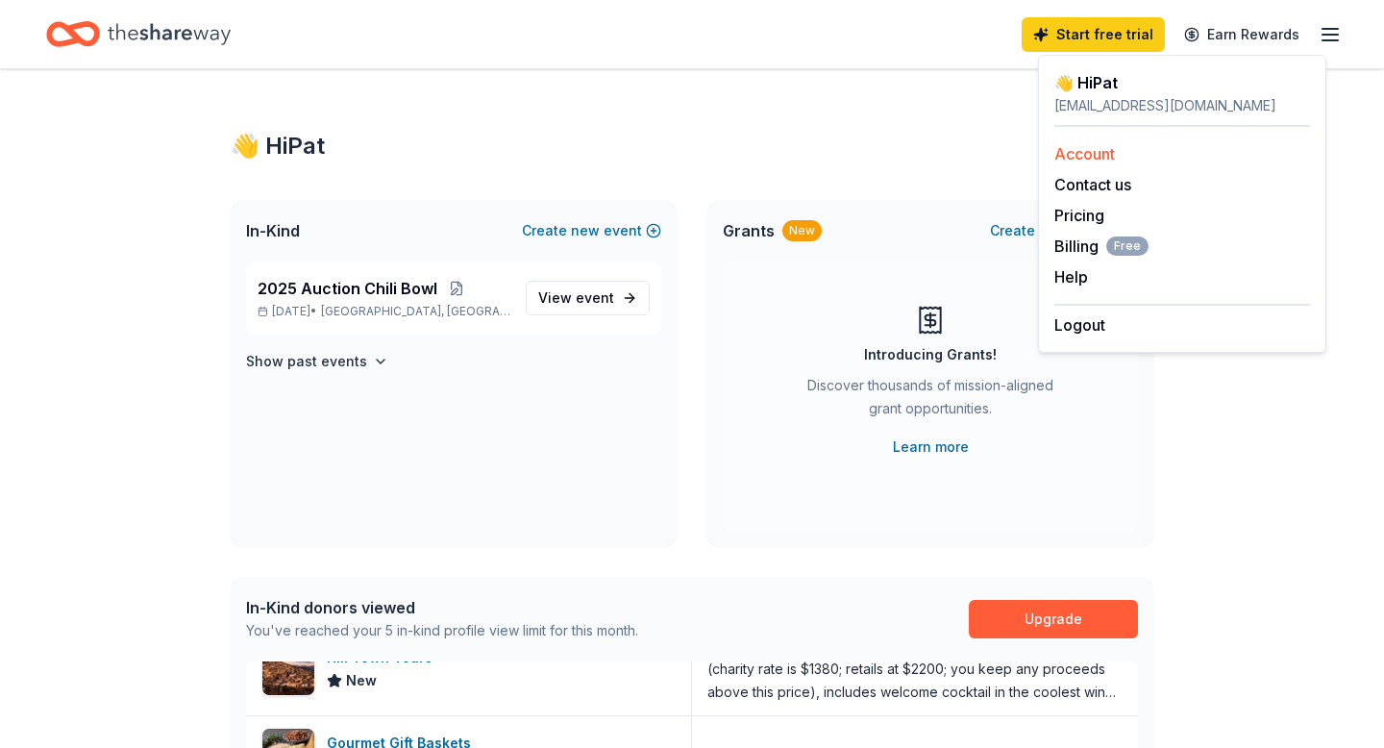
click at [1083, 163] on link "Account" at bounding box center [1085, 153] width 61 height 19
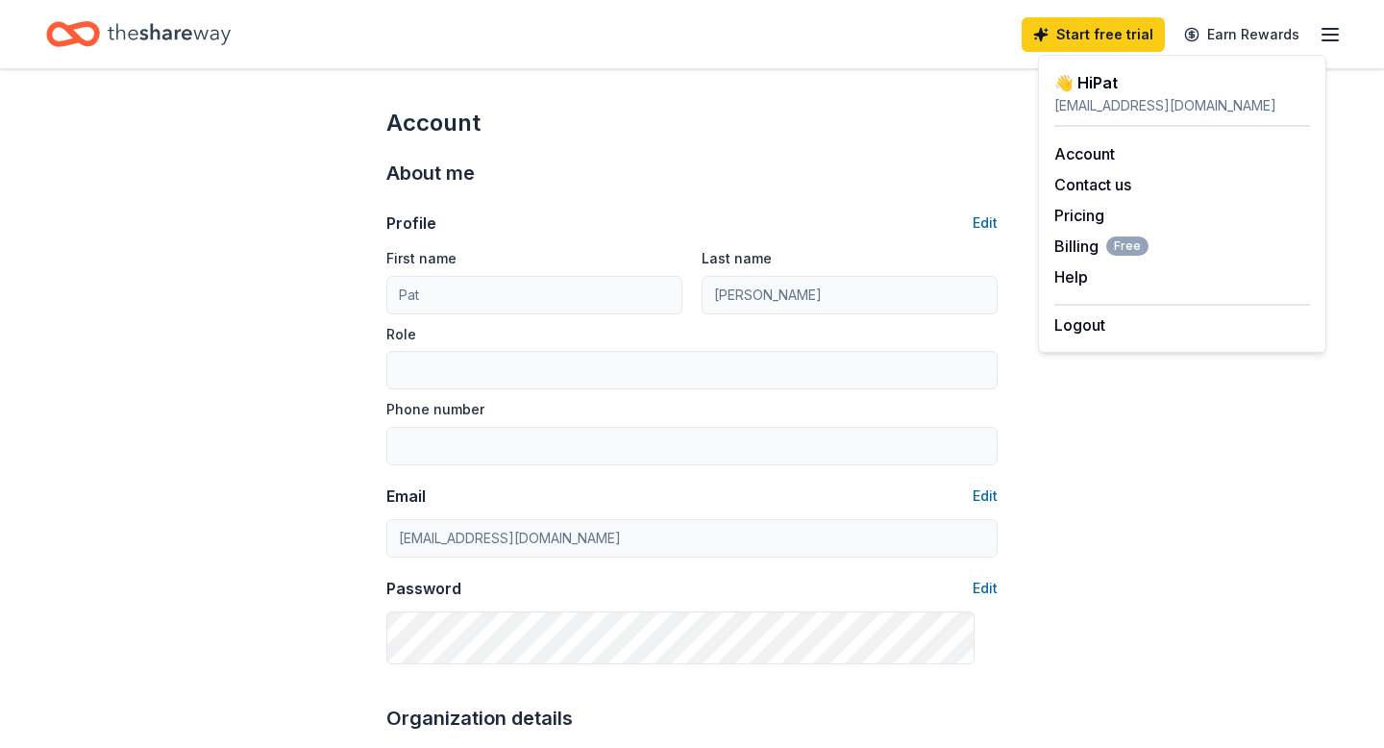
click at [1323, 29] on line "button" at bounding box center [1330, 29] width 15 height 0
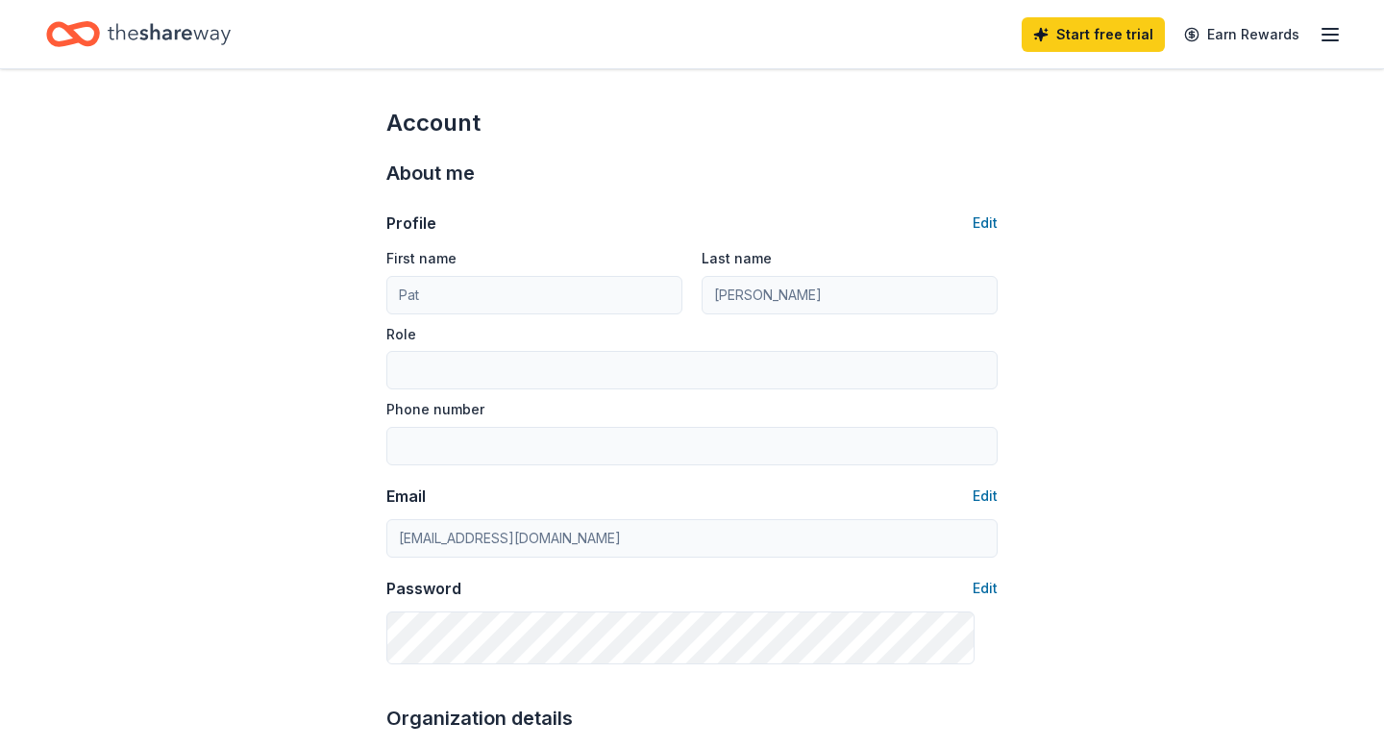
click at [1319, 35] on icon "button" at bounding box center [1330, 34] width 23 height 23
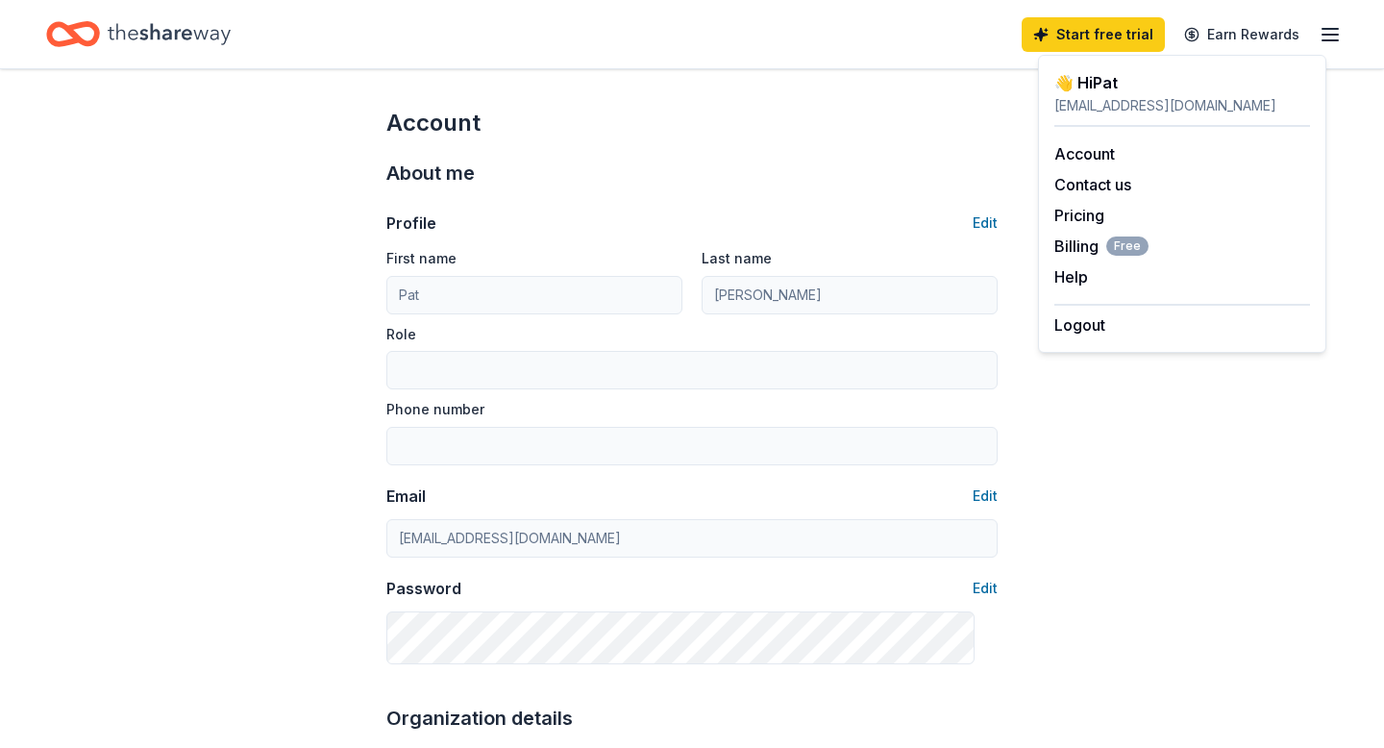
click at [231, 38] on icon "Home" at bounding box center [169, 33] width 123 height 39
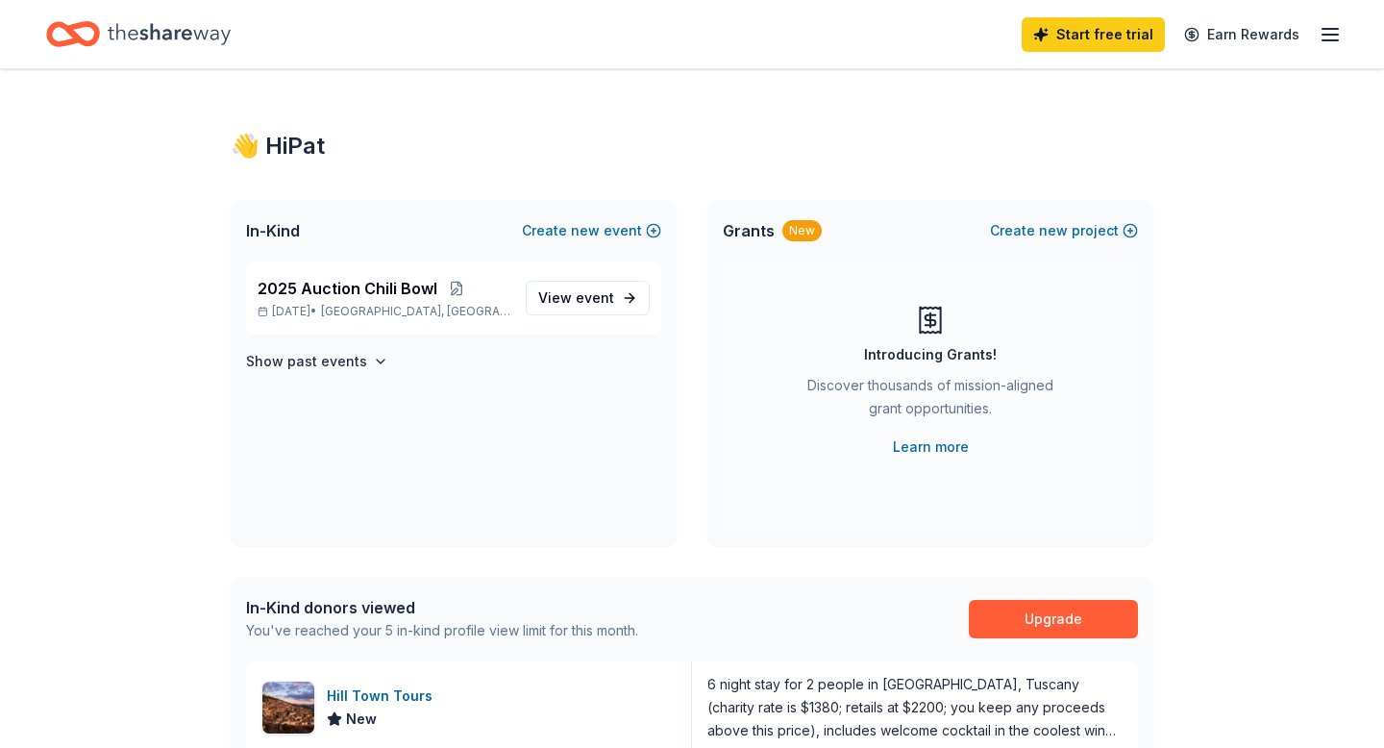
click at [300, 242] on span "In-Kind" at bounding box center [273, 230] width 54 height 23
